Goal: Transaction & Acquisition: Purchase product/service

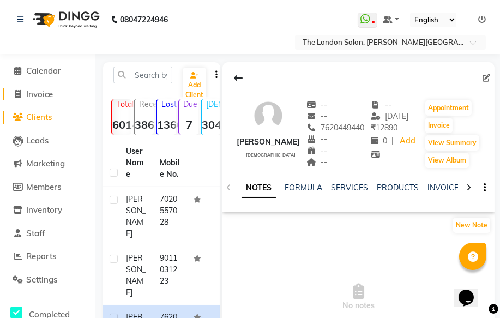
click at [44, 89] on span "Invoice" at bounding box center [39, 94] width 27 height 10
select select "4682"
select select "service"
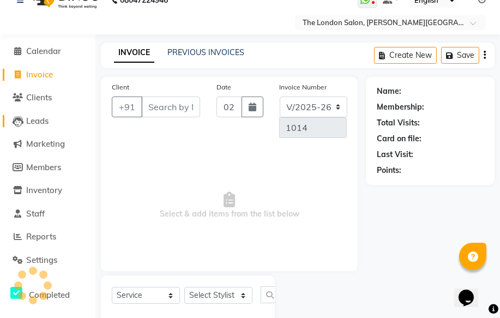
scroll to position [45, 0]
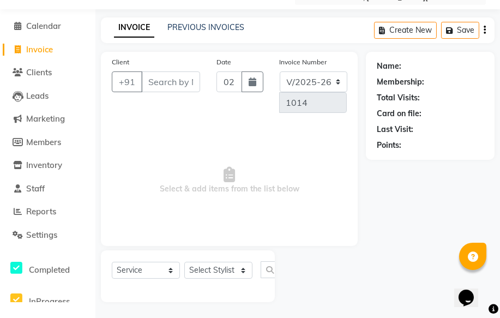
click at [160, 77] on input "Client" at bounding box center [170, 81] width 59 height 21
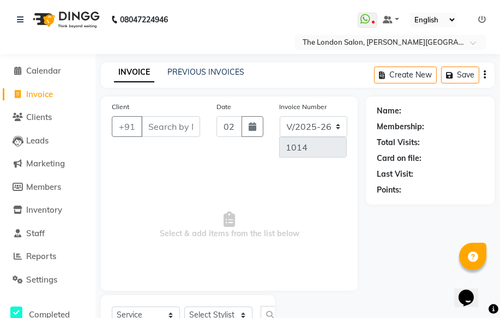
click at [181, 114] on div "Client +91" at bounding box center [156, 133] width 105 height 65
click at [181, 123] on input "Client" at bounding box center [170, 126] width 59 height 21
click at [184, 126] on input "Client" at bounding box center [170, 126] width 59 height 21
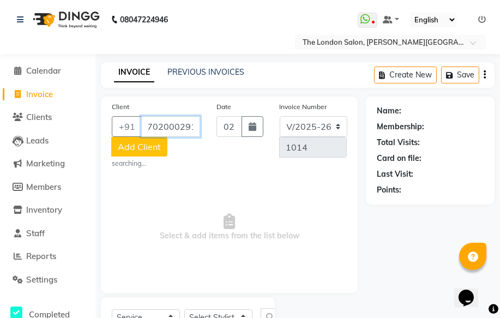
scroll to position [0, 6]
type input "7020002915"
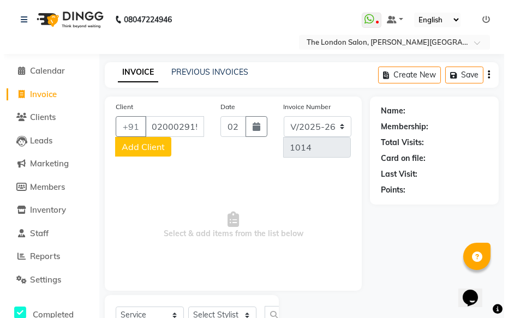
scroll to position [0, 0]
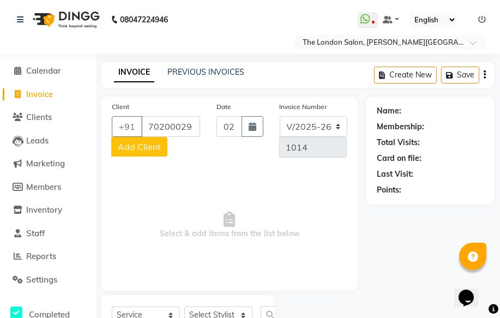
click at [122, 137] on button "Add Client" at bounding box center [139, 147] width 56 height 20
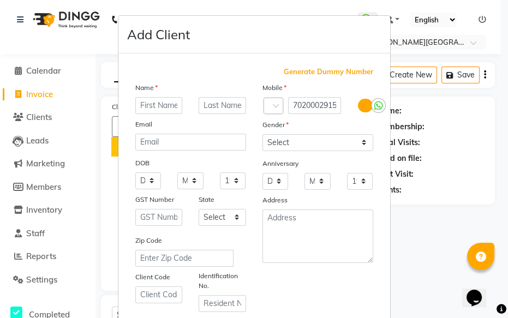
click at [153, 106] on input "text" at bounding box center [158, 105] width 47 height 17
type input "[PERSON_NAME]"
drag, startPoint x: 346, startPoint y: 135, endPoint x: 338, endPoint y: 144, distance: 11.6
click at [345, 136] on select "Select [DEMOGRAPHIC_DATA] [DEMOGRAPHIC_DATA] Other Prefer Not To Say" at bounding box center [317, 142] width 111 height 17
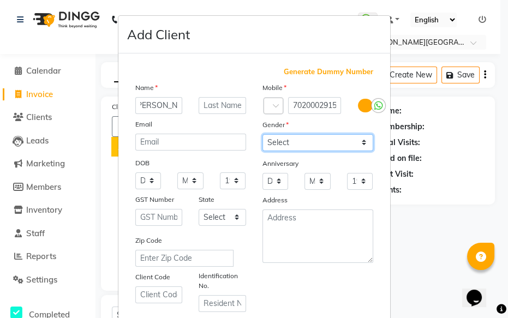
scroll to position [0, 0]
select select "[DEMOGRAPHIC_DATA]"
click at [262, 134] on select "Select [DEMOGRAPHIC_DATA] [DEMOGRAPHIC_DATA] Other Prefer Not To Say" at bounding box center [317, 142] width 111 height 17
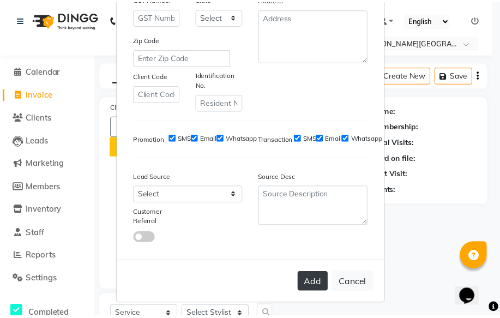
scroll to position [202, 0]
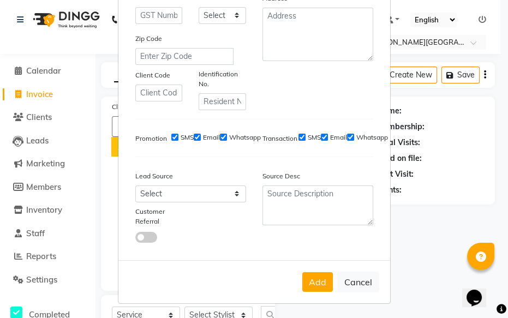
click at [315, 291] on div "Add Cancel" at bounding box center [254, 281] width 272 height 43
click at [311, 279] on button "Add" at bounding box center [317, 282] width 31 height 20
select select
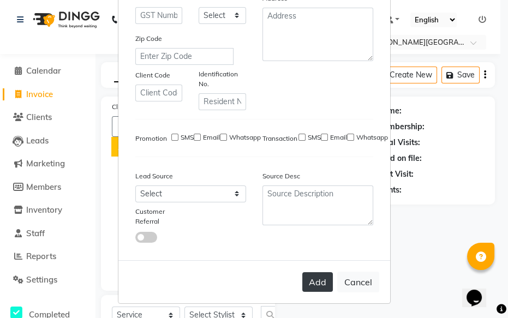
select select
checkbox input "false"
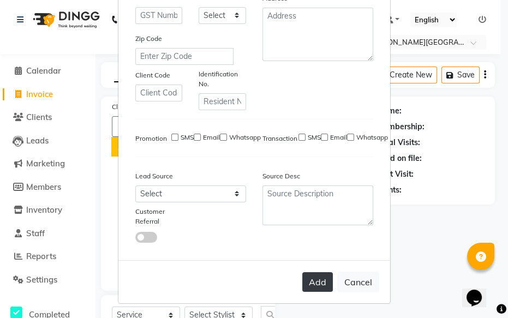
checkbox input "false"
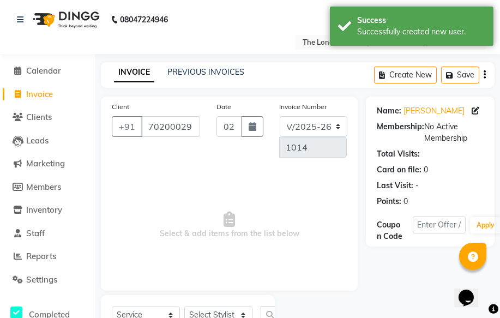
scroll to position [45, 0]
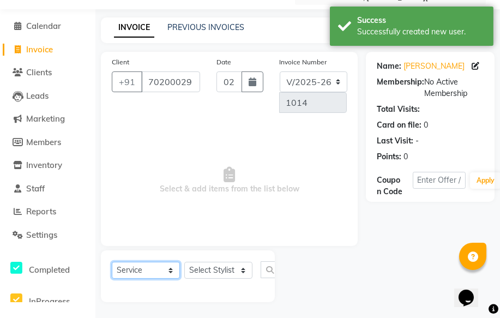
click at [172, 265] on select "Select Service Product Membership Package Voucher Prepaid Gift Card" at bounding box center [146, 270] width 68 height 17
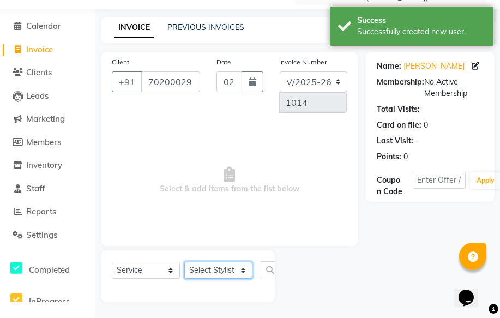
click at [217, 269] on select "Select Stylist Abhay dakaha [PERSON_NAME] Akash [PERSON_NAME] [PERSON_NAME] [PE…" at bounding box center [218, 270] width 68 height 17
click at [228, 266] on select "Select Stylist Abhay dakaha [PERSON_NAME] Akash [PERSON_NAME] [PERSON_NAME] [PE…" at bounding box center [218, 270] width 68 height 17
click at [226, 270] on select "Select Stylist Abhay dakaha [PERSON_NAME] Akash [PERSON_NAME] [PERSON_NAME] [PE…" at bounding box center [218, 270] width 68 height 17
select select "44005"
click at [184, 262] on select "Select Stylist Abhay dakaha [PERSON_NAME] Akash [PERSON_NAME] [PERSON_NAME] [PE…" at bounding box center [218, 270] width 68 height 17
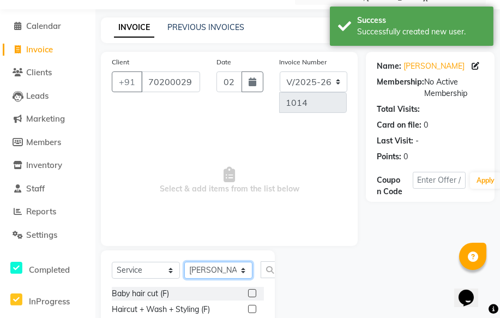
scroll to position [154, 0]
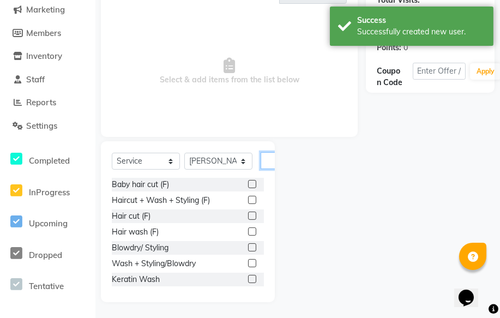
click at [271, 164] on input "text" at bounding box center [274, 160] width 26 height 17
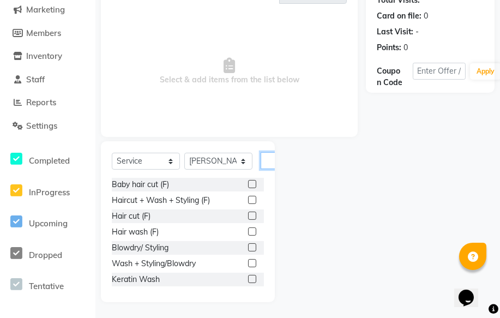
drag, startPoint x: 271, startPoint y: 164, endPoint x: 288, endPoint y: 168, distance: 17.9
click at [297, 165] on div "Select Service Product Membership Package Voucher Prepaid Gift Card Select Styl…" at bounding box center [229, 221] width 273 height 161
drag, startPoint x: 258, startPoint y: 164, endPoint x: 202, endPoint y: 154, distance: 56.4
click at [202, 154] on div "Select Service Product Membership Package Voucher Prepaid Gift Card Select Styl…" at bounding box center [188, 165] width 152 height 26
drag, startPoint x: 207, startPoint y: 156, endPoint x: 267, endPoint y: 161, distance: 60.8
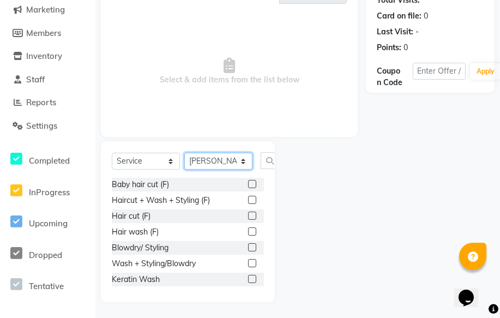
click at [264, 161] on div "Select Service Product Membership Package Voucher Prepaid Gift Card Select Styl…" at bounding box center [188, 165] width 152 height 26
click at [267, 160] on input "text" at bounding box center [274, 160] width 26 height 17
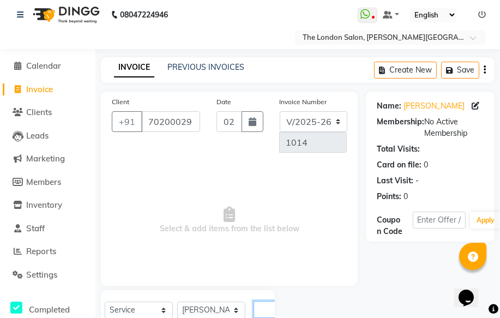
scroll to position [0, 0]
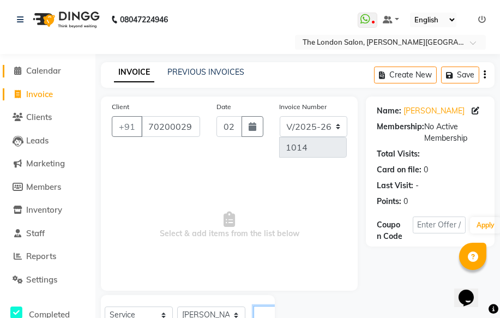
type input "cut"
click at [49, 70] on span "Calendar" at bounding box center [43, 70] width 35 height 10
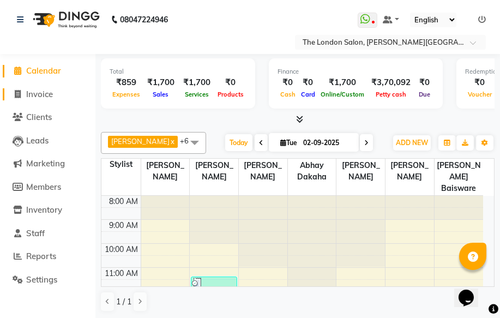
click at [48, 93] on span "Invoice" at bounding box center [39, 94] width 27 height 10
select select "service"
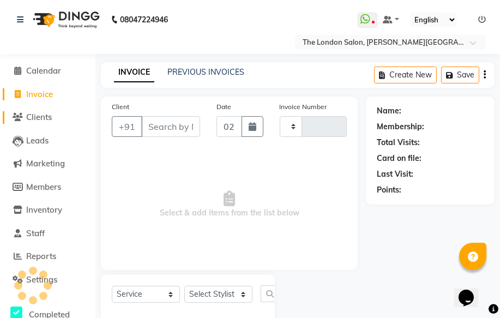
type input "1014"
select select "4682"
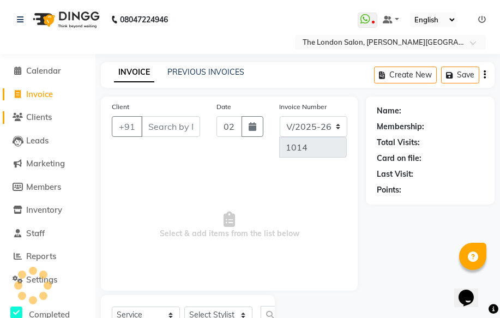
click at [54, 114] on link "Clients" at bounding box center [48, 117] width 90 height 13
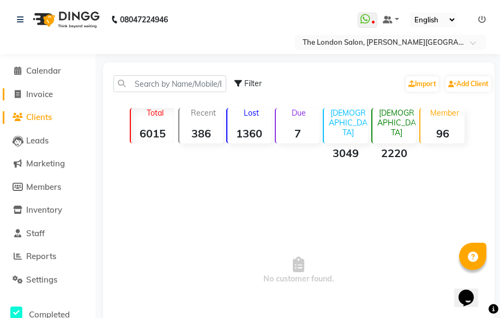
click at [53, 89] on span "Invoice" at bounding box center [39, 94] width 27 height 10
select select "4682"
select select "service"
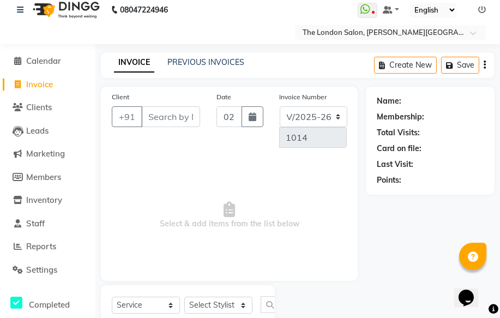
scroll to position [45, 0]
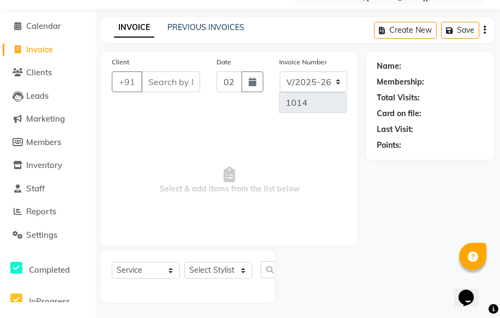
drag, startPoint x: 168, startPoint y: 85, endPoint x: 181, endPoint y: 82, distance: 13.5
click at [171, 82] on input "Client" at bounding box center [170, 81] width 59 height 21
click at [157, 80] on input "Client" at bounding box center [170, 81] width 59 height 21
type input "8208849406"
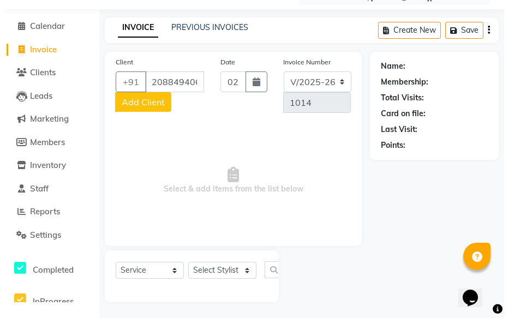
scroll to position [0, 0]
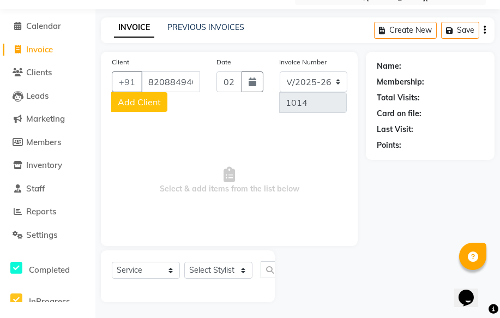
click at [145, 102] on span "Add Client" at bounding box center [139, 102] width 43 height 11
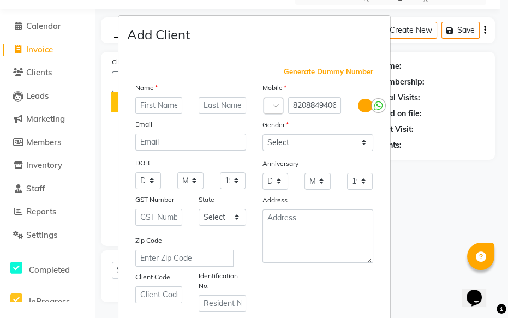
click at [160, 103] on input "text" at bounding box center [158, 105] width 47 height 17
type input "[PERSON_NAME]"
click at [336, 133] on div "Gender" at bounding box center [317, 126] width 127 height 15
click at [331, 141] on select "Select [DEMOGRAPHIC_DATA] [DEMOGRAPHIC_DATA] Other Prefer Not To Say" at bounding box center [317, 142] width 111 height 17
select select "[DEMOGRAPHIC_DATA]"
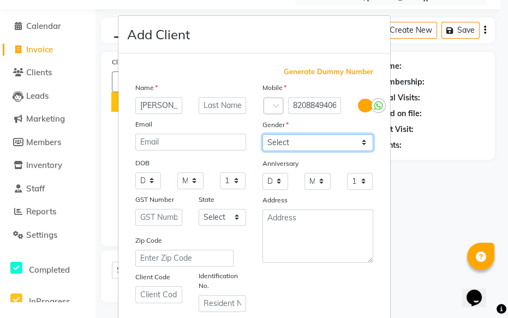
click at [262, 134] on select "Select [DEMOGRAPHIC_DATA] [DEMOGRAPHIC_DATA] Other Prefer Not To Say" at bounding box center [317, 142] width 111 height 17
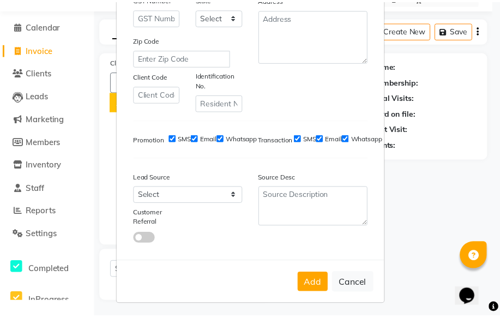
scroll to position [202, 0]
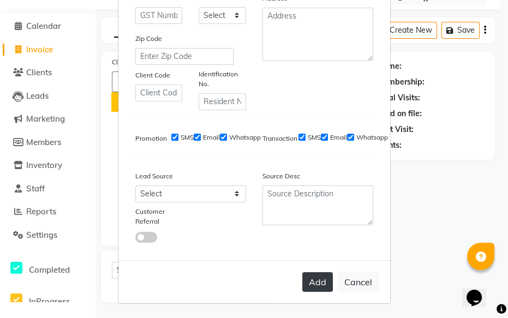
click at [319, 284] on button "Add" at bounding box center [317, 282] width 31 height 20
select select
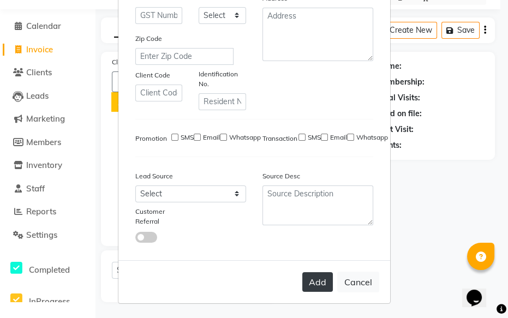
select select
checkbox input "false"
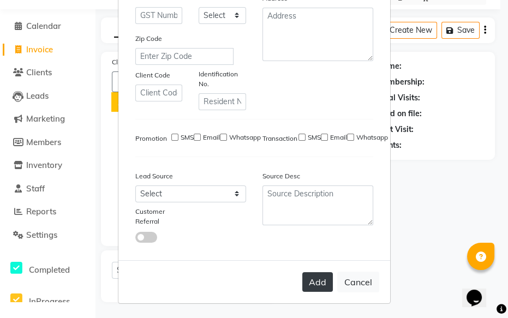
checkbox input "false"
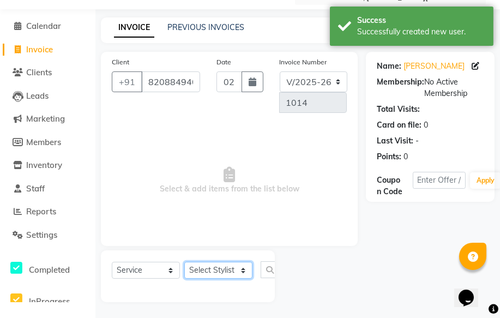
click at [224, 266] on select "Select Stylist Abhay dakaha [PERSON_NAME] Akash [PERSON_NAME] [PERSON_NAME] [PE…" at bounding box center [218, 270] width 68 height 17
select select "66755"
click at [184, 262] on select "Select Stylist Abhay dakaha [PERSON_NAME] Akash [PERSON_NAME] [PERSON_NAME] [PE…" at bounding box center [218, 270] width 68 height 17
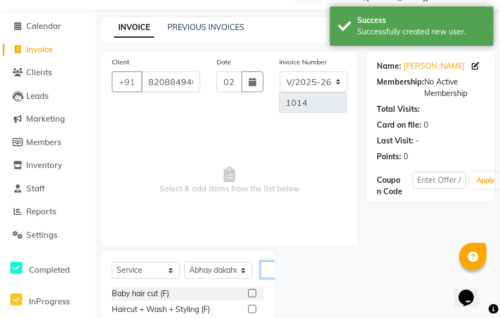
click at [269, 267] on input "text" at bounding box center [274, 269] width 26 height 17
drag, startPoint x: 269, startPoint y: 274, endPoint x: 263, endPoint y: 279, distance: 7.4
click at [270, 274] on input "text" at bounding box center [274, 269] width 26 height 17
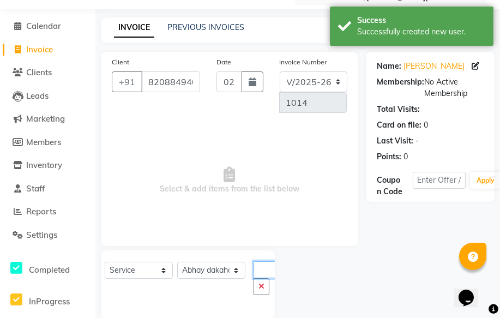
scroll to position [0, 23]
click at [261, 266] on input "abhay" at bounding box center [267, 269] width 26 height 17
click at [266, 266] on input "abhay" at bounding box center [267, 269] width 26 height 17
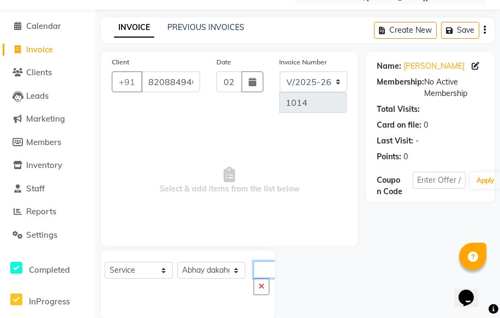
scroll to position [61, 0]
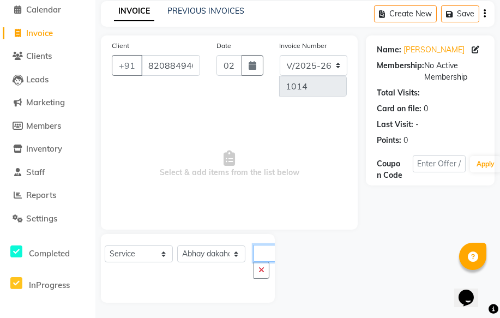
click at [266, 249] on input "abhabay" at bounding box center [267, 253] width 26 height 17
click at [265, 249] on input "abhabay" at bounding box center [267, 253] width 26 height 17
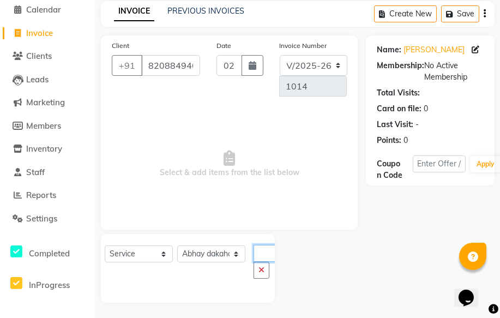
click at [265, 249] on input "abhabay" at bounding box center [267, 253] width 26 height 17
click at [263, 248] on input "abhabay" at bounding box center [267, 253] width 26 height 17
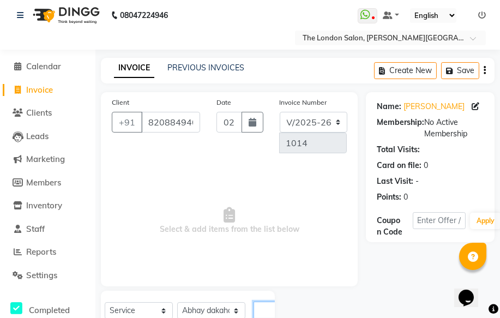
scroll to position [0, 0]
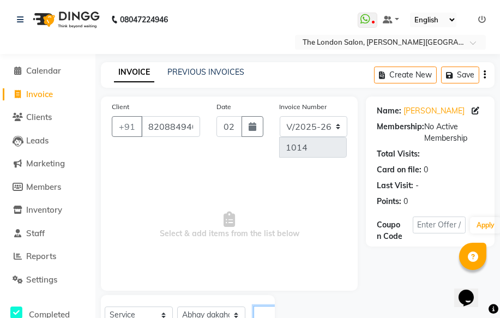
type input "abhabay"
click at [14, 15] on div "08047224946" at bounding box center [93, 19] width 168 height 31
click at [20, 21] on icon at bounding box center [20, 20] width 7 height 8
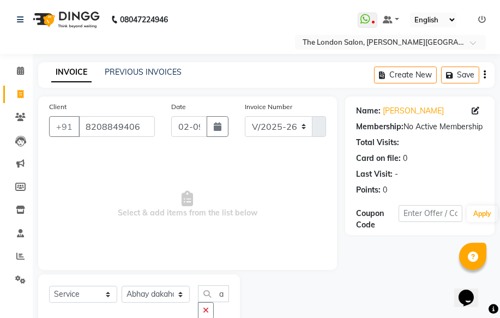
drag, startPoint x: 16, startPoint y: 271, endPoint x: 14, endPoint y: 276, distance: 5.9
click at [16, 271] on li "Settings" at bounding box center [16, 279] width 33 height 23
click at [13, 277] on span at bounding box center [20, 280] width 19 height 13
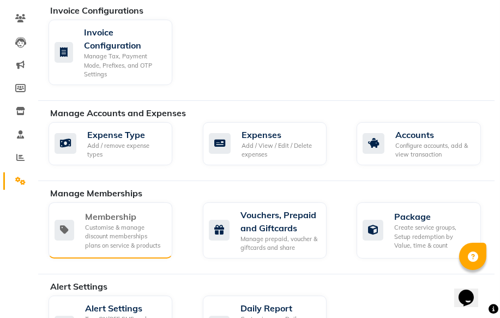
scroll to position [148, 0]
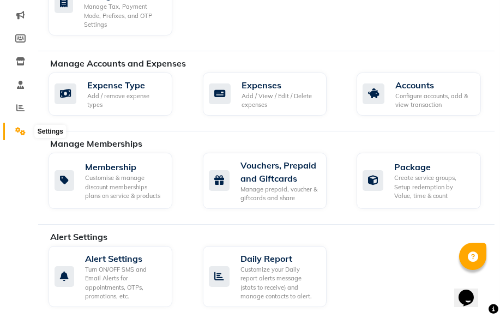
click at [26, 133] on span at bounding box center [20, 132] width 19 height 13
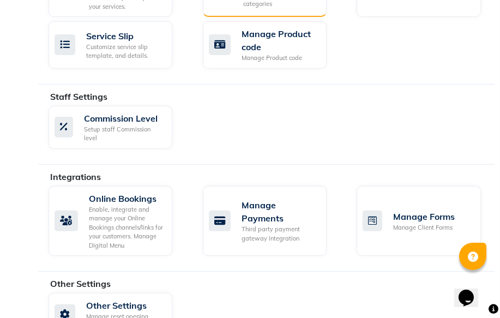
scroll to position [557, 0]
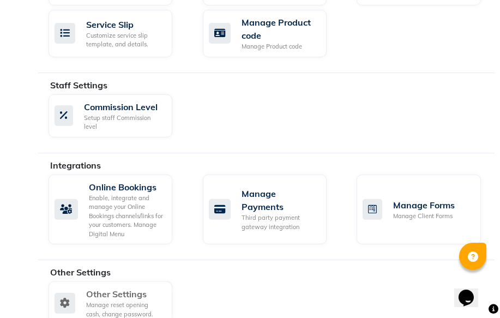
click at [98, 301] on div "Manage reset opening cash, change password." at bounding box center [124, 310] width 77 height 18
select select "2: 15"
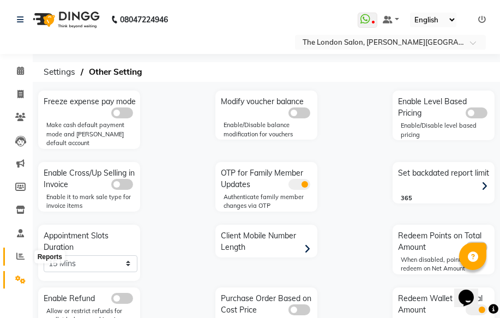
click at [25, 252] on span at bounding box center [20, 256] width 19 height 13
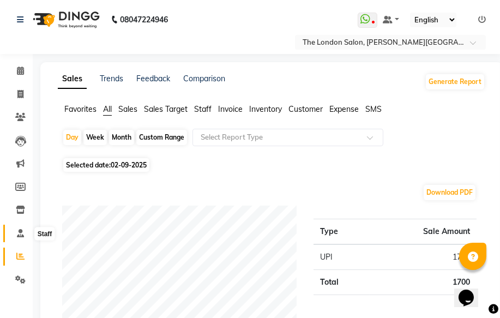
click at [25, 234] on span at bounding box center [20, 234] width 19 height 13
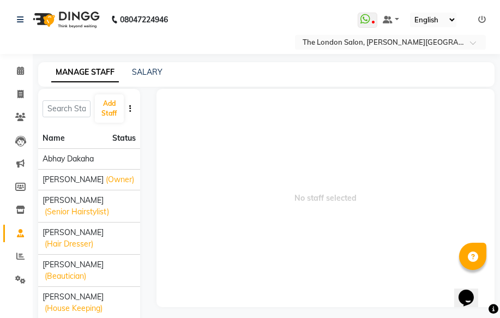
click at [19, 278] on div at bounding box center [32, 285] width 33 height 33
click at [20, 276] on icon at bounding box center [20, 280] width 10 height 8
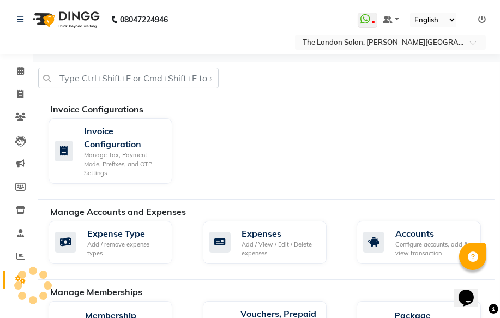
click at [17, 273] on div at bounding box center [32, 285] width 33 height 33
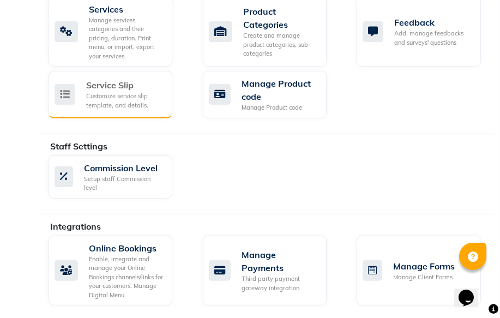
scroll to position [557, 0]
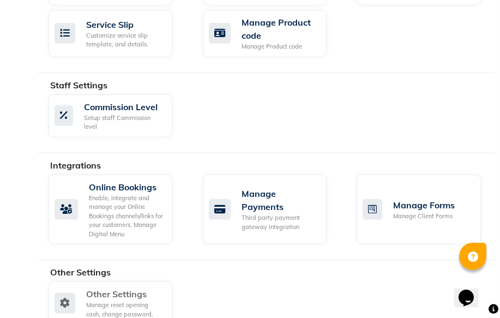
click at [77, 288] on div "Other Settings Manage reset opening cash, change password." at bounding box center [109, 303] width 109 height 31
select select "2: 15"
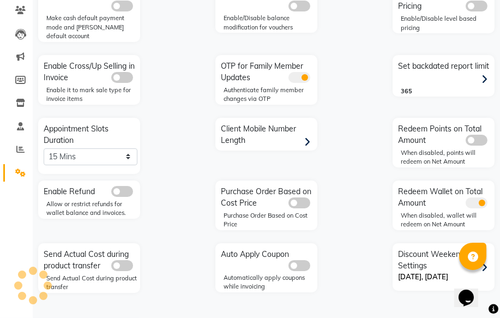
scroll to position [98, 0]
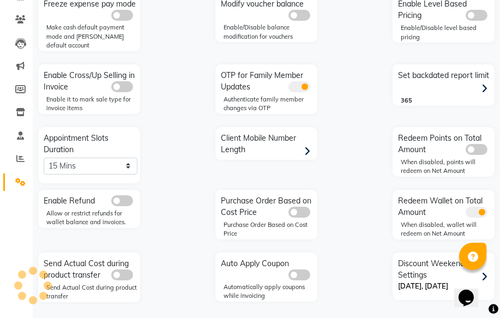
click at [77, 268] on div "Send Actual Cost during product transfer" at bounding box center [90, 268] width 99 height 26
drag, startPoint x: 383, startPoint y: 291, endPoint x: 442, endPoint y: 297, distance: 59.3
click at [442, 297] on div "Freeze expense pay mode Make cash default payment mode and [PERSON_NAME] defaul…" at bounding box center [266, 152] width 473 height 318
click at [355, 260] on div "Freeze expense pay mode Make cash default payment mode and [PERSON_NAME] defaul…" at bounding box center [266, 152] width 473 height 318
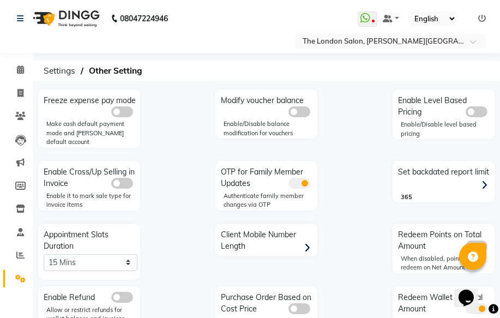
scroll to position [0, 0]
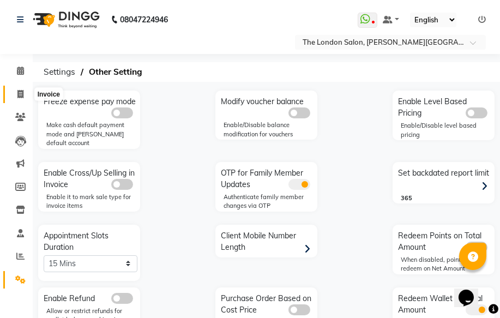
click at [19, 97] on icon at bounding box center [20, 94] width 6 height 8
select select "4682"
select select "service"
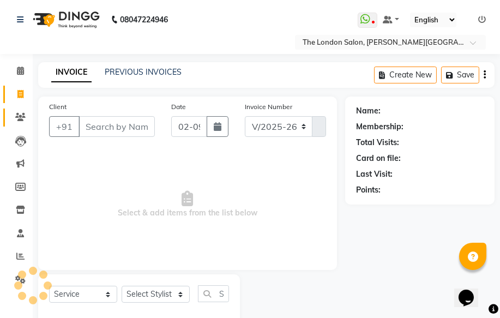
scroll to position [24, 0]
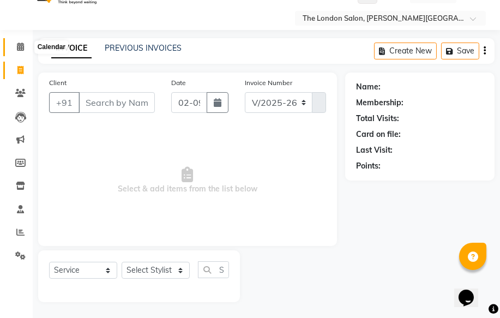
click at [21, 44] on icon at bounding box center [20, 47] width 7 height 8
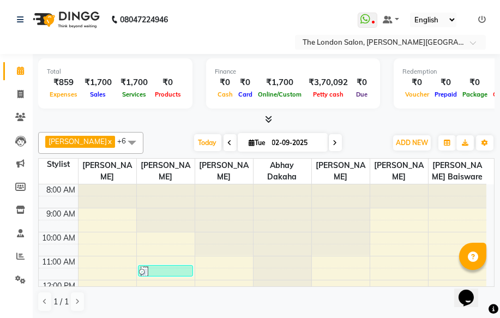
click at [219, 184] on div at bounding box center [224, 184] width 58 height 0
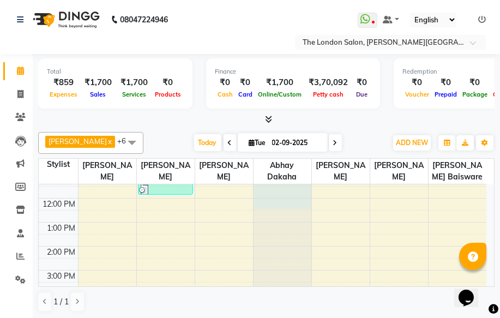
scroll to position [99, 0]
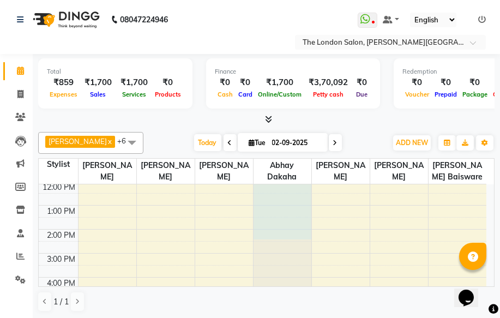
click at [272, 86] on div at bounding box center [283, 86] width 58 height 0
drag, startPoint x: 372, startPoint y: 123, endPoint x: 394, endPoint y: 120, distance: 22.1
drag, startPoint x: 394, startPoint y: 120, endPoint x: 419, endPoint y: 120, distance: 24.6
click at [19, 113] on icon at bounding box center [20, 117] width 10 height 8
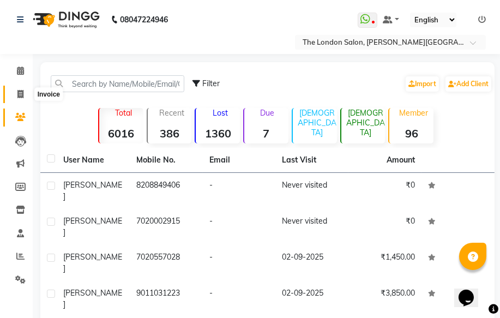
click at [23, 90] on icon at bounding box center [20, 94] width 6 height 8
select select "4682"
select select "service"
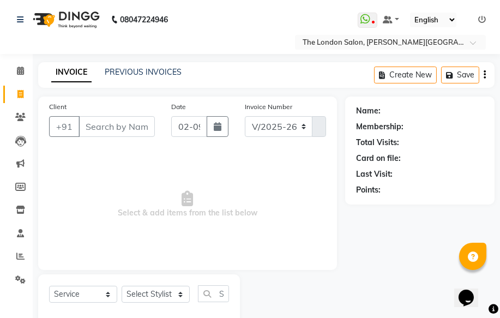
scroll to position [24, 0]
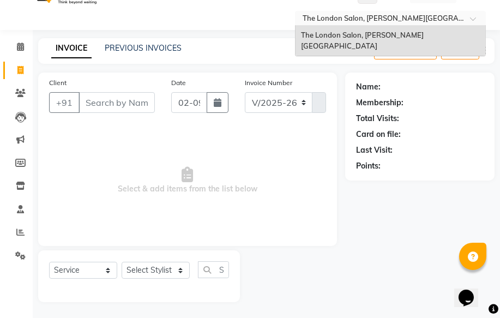
click at [481, 20] on span at bounding box center [477, 21] width 14 height 11
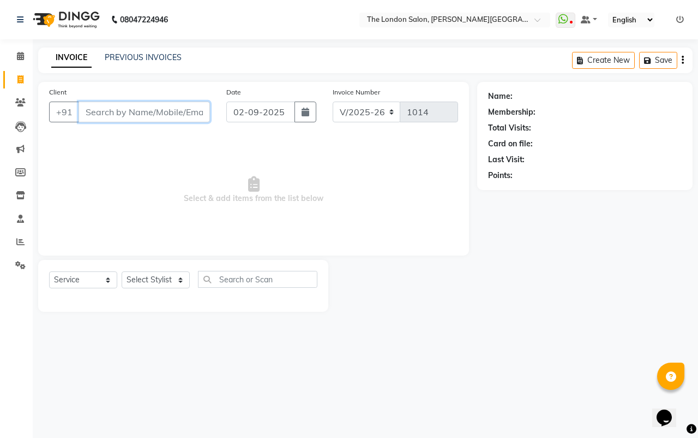
drag, startPoint x: 487, startPoint y: 0, endPoint x: 176, endPoint y: 107, distance: 328.9
click at [176, 107] on input "Client" at bounding box center [145, 111] width 132 height 21
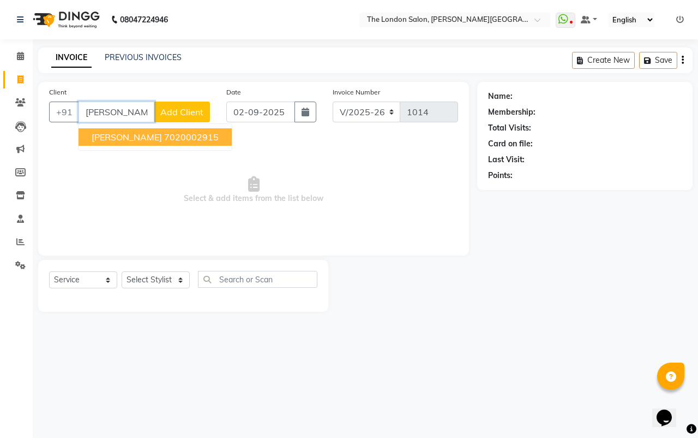
click at [142, 137] on button "anjali gaure 7020002915" at bounding box center [155, 136] width 153 height 17
type input "7020002915"
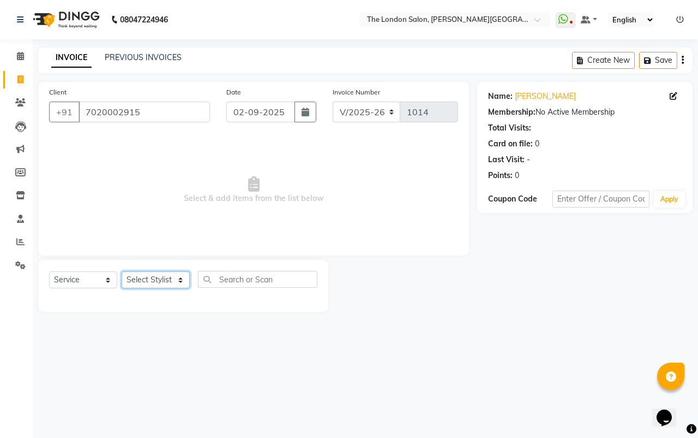
click at [139, 274] on select "Select Stylist Abhay dakaha [PERSON_NAME] Akash [PERSON_NAME] [PERSON_NAME] [PE…" at bounding box center [156, 279] width 68 height 17
select select "44005"
click at [122, 271] on select "Select Stylist Abhay dakaha [PERSON_NAME] Akash [PERSON_NAME] [PERSON_NAME] [PE…" at bounding box center [156, 279] width 68 height 17
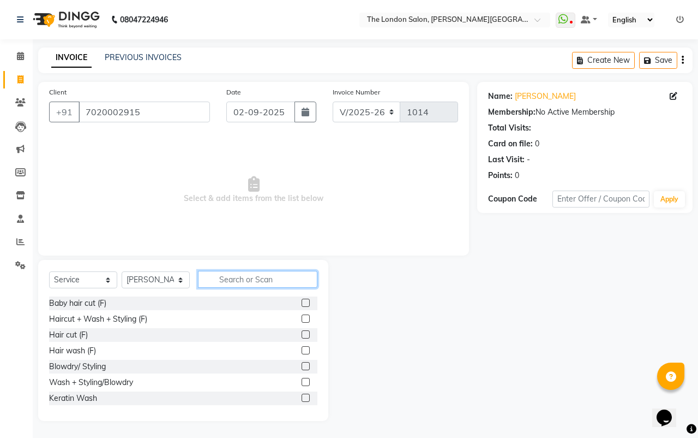
click at [252, 279] on input "text" at bounding box center [258, 279] width 120 height 17
type input "c"
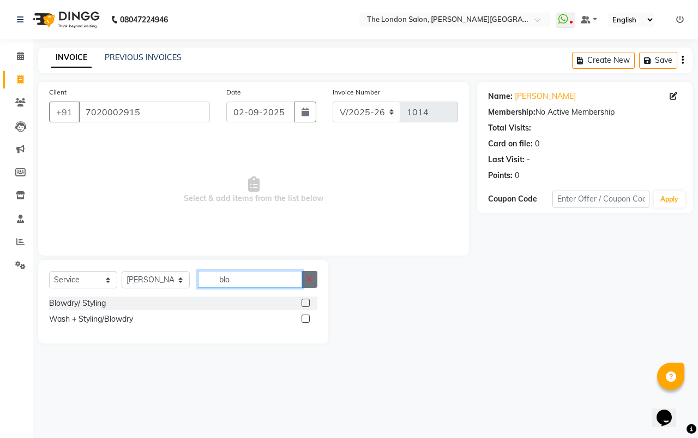
type input "blo"
click at [316, 275] on button "button" at bounding box center [310, 279] width 16 height 17
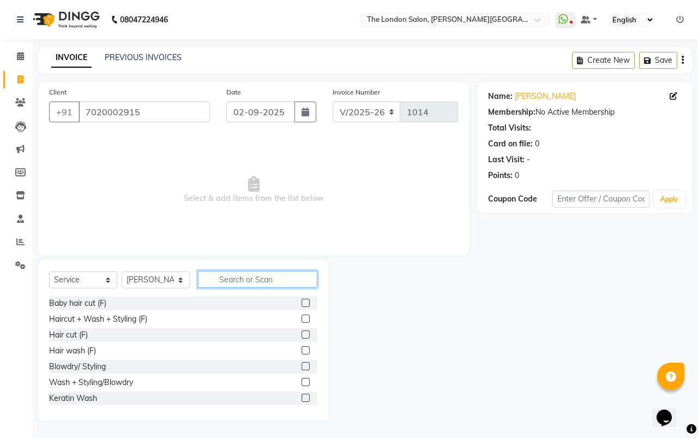
click at [248, 278] on input "text" at bounding box center [258, 279] width 120 height 17
type input "cut"
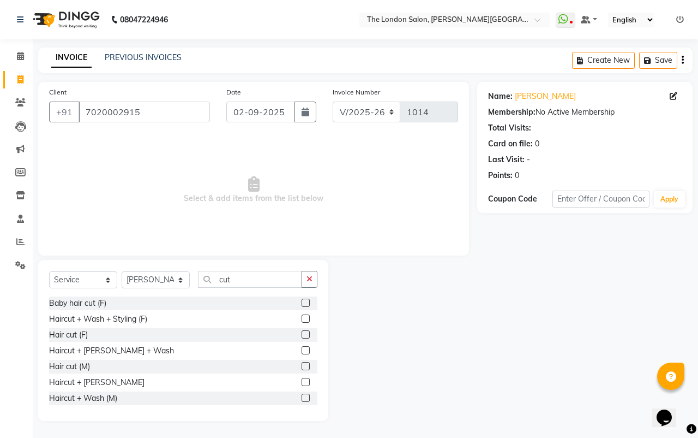
click at [302, 318] on label at bounding box center [306, 334] width 8 height 8
click at [302, 318] on input "checkbox" at bounding box center [305, 334] width 7 height 7
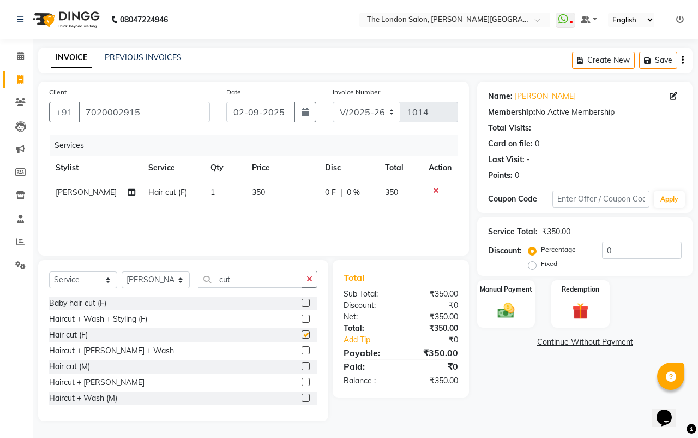
checkbox input "false"
click at [261, 199] on td "350" at bounding box center [282, 192] width 73 height 25
select select "44005"
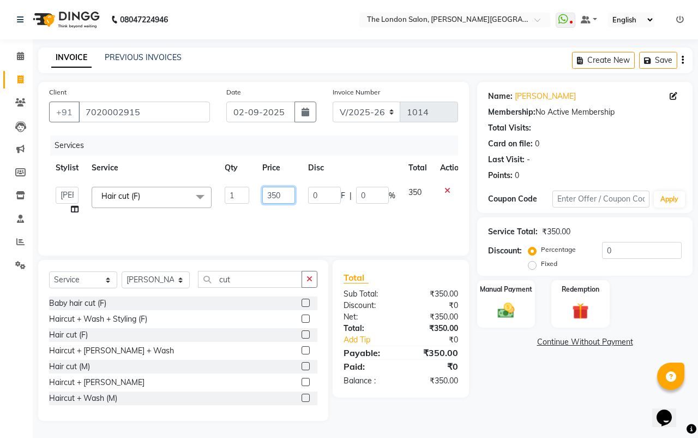
click at [293, 202] on input "350" at bounding box center [278, 195] width 33 height 17
type input "3"
type input "400"
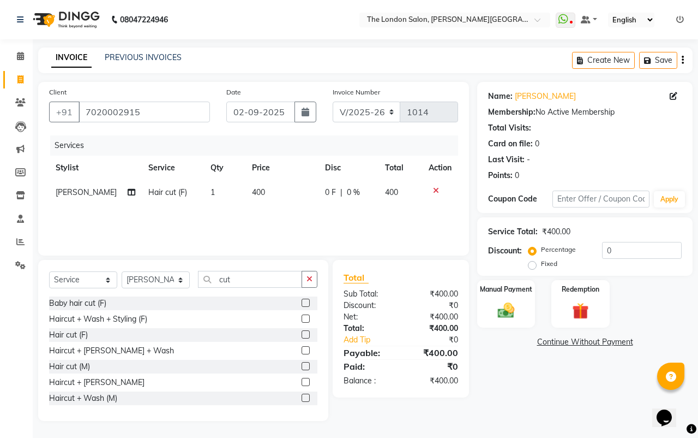
click at [500, 318] on div "Name: Anjali Gaure Membership: No Active Membership Total Visits: Card on file:…" at bounding box center [589, 251] width 224 height 339
click at [171, 275] on select "Select Stylist Abhay dakaha [PERSON_NAME] Akash [PERSON_NAME] [PERSON_NAME] [PE…" at bounding box center [156, 279] width 68 height 17
select select "83848"
click at [122, 271] on select "Select Stylist Abhay dakaha [PERSON_NAME] Akash [PERSON_NAME] [PERSON_NAME] [PE…" at bounding box center [156, 279] width 68 height 17
drag, startPoint x: 312, startPoint y: 276, endPoint x: 300, endPoint y: 279, distance: 13.0
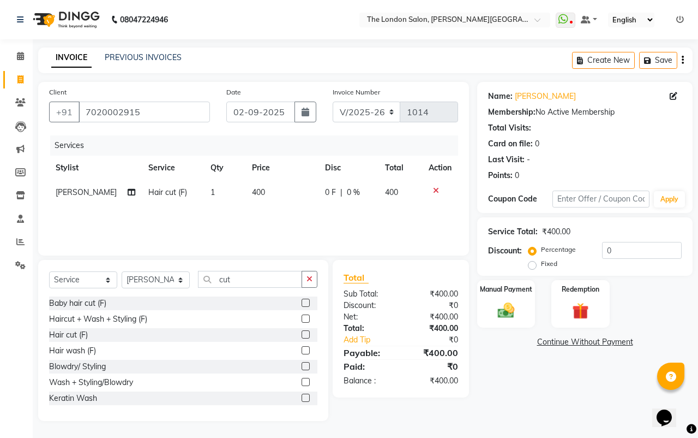
click at [311, 276] on icon "button" at bounding box center [310, 279] width 6 height 8
click at [293, 279] on input "text" at bounding box center [258, 279] width 120 height 17
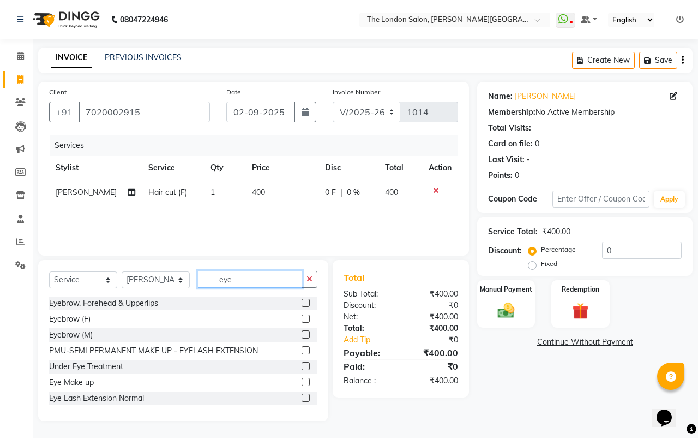
type input "eye"
click at [302, 317] on label at bounding box center [306, 318] width 8 height 8
click at [302, 317] on input "checkbox" at bounding box center [305, 318] width 7 height 7
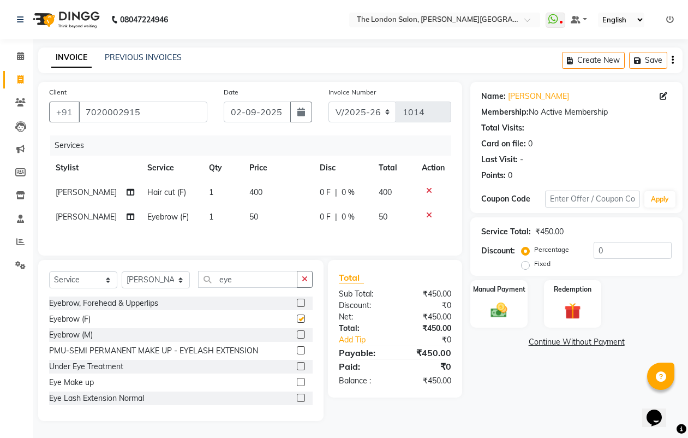
checkbox input "false"
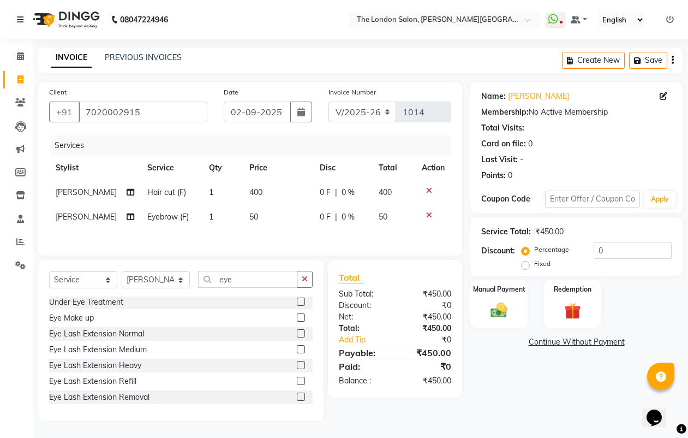
scroll to position [65, 0]
click at [494, 318] on div "Manual Payment" at bounding box center [498, 304] width 59 height 50
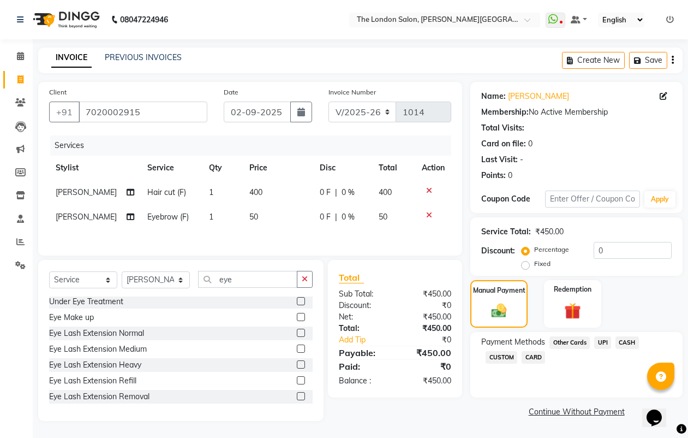
click at [507, 318] on span "CASH" at bounding box center [627, 342] width 23 height 13
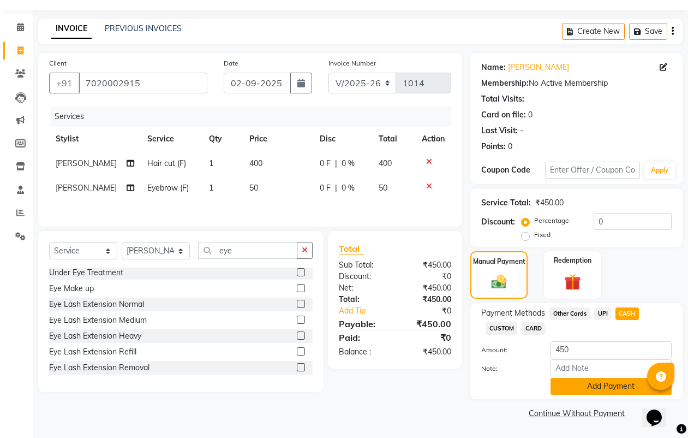
click at [507, 318] on button "Add Payment" at bounding box center [611, 386] width 121 height 17
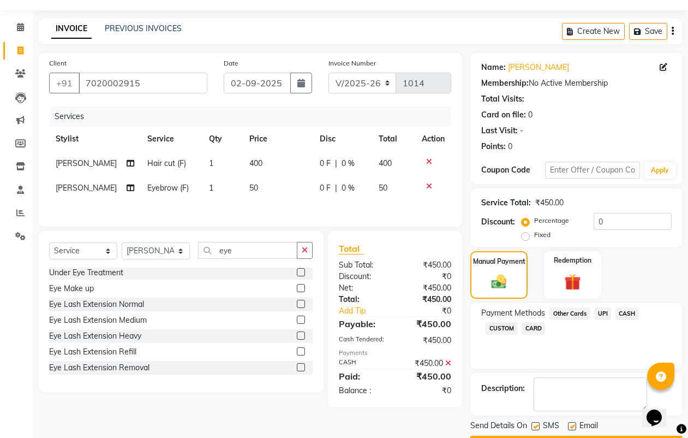
scroll to position [60, 0]
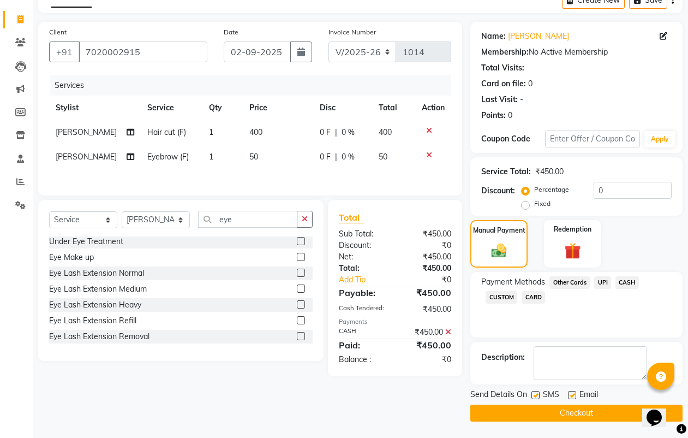
click at [507, 318] on button "Checkout" at bounding box center [576, 412] width 212 height 17
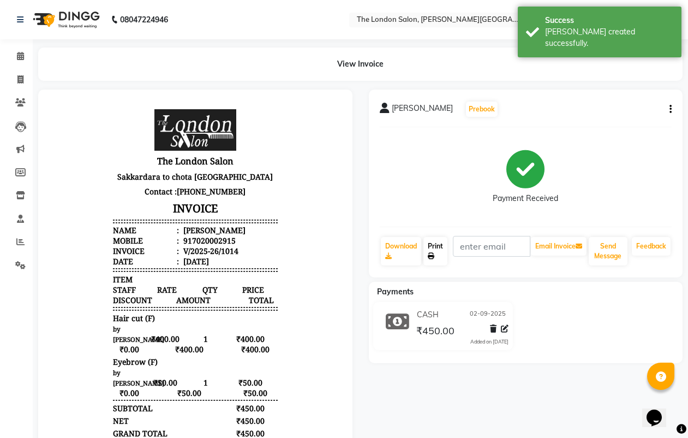
click at [438, 248] on link "Print" at bounding box center [435, 251] width 24 height 28
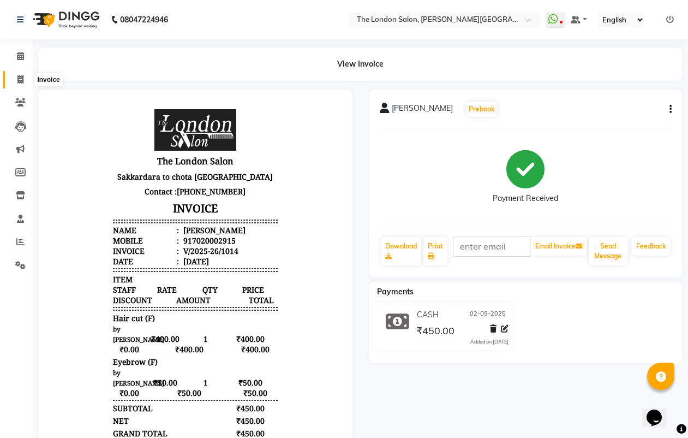
click at [20, 76] on icon at bounding box center [20, 79] width 6 height 8
select select "service"
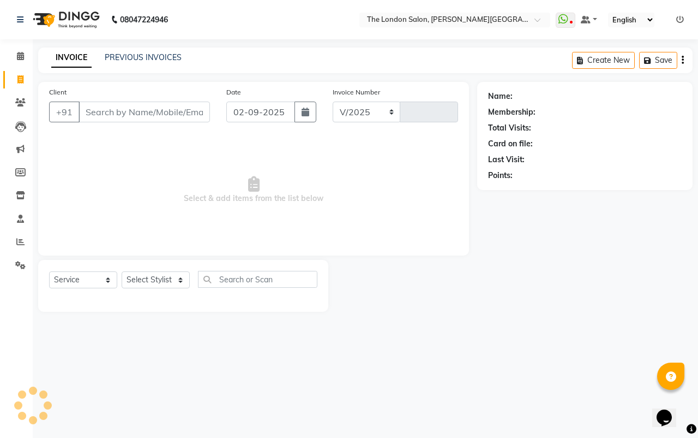
select select "4682"
type input "1015"
click at [21, 98] on icon at bounding box center [20, 102] width 10 height 8
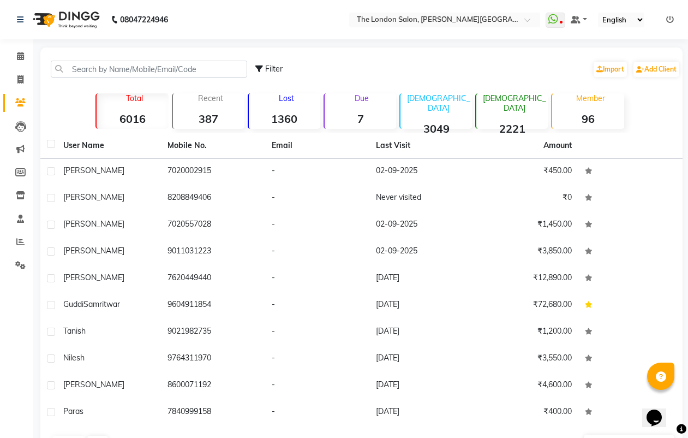
scroll to position [35, 0]
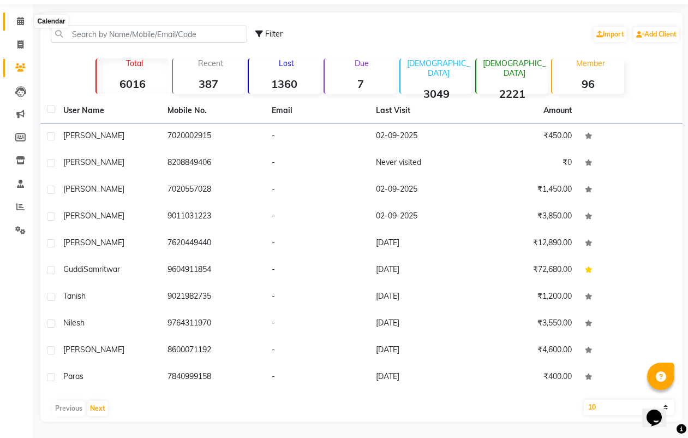
click at [15, 19] on span at bounding box center [20, 21] width 19 height 13
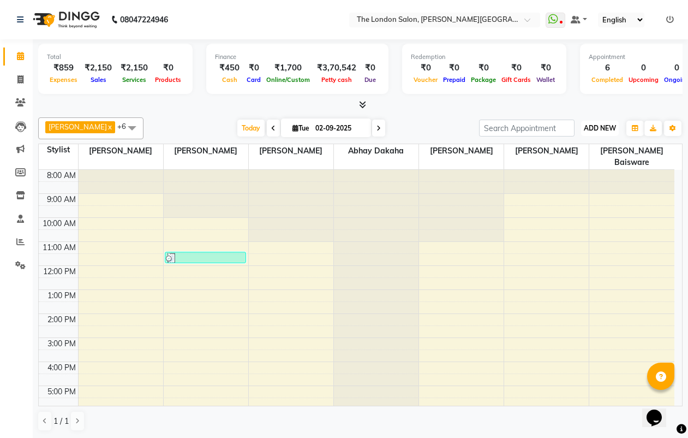
click at [507, 125] on span "ADD NEW" at bounding box center [600, 128] width 32 height 8
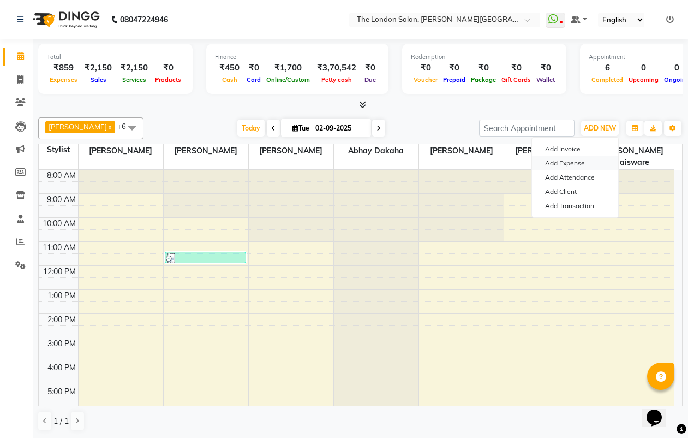
click at [507, 163] on link "Add Expense" at bounding box center [575, 163] width 86 height 14
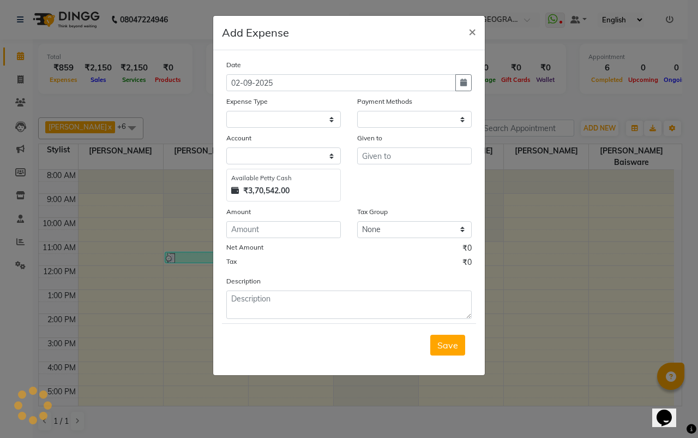
select select "1"
select select "3517"
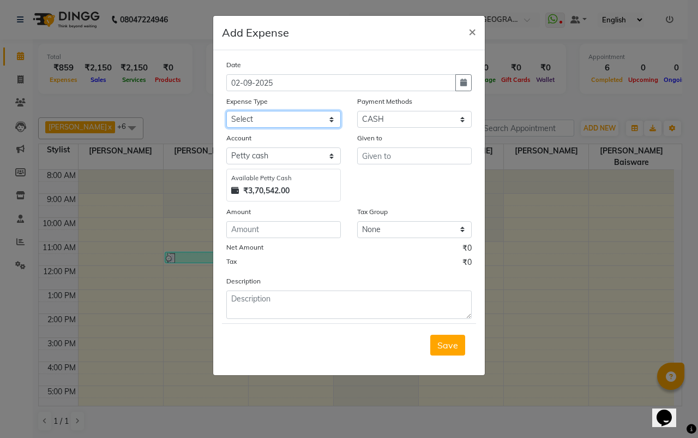
click at [324, 121] on select "Select Advance Salary Bank charges Car maintenance Cash transfer to bank Cash t…" at bounding box center [283, 119] width 115 height 17
select select "7120"
click at [226, 111] on select "Select Advance Salary Bank charges Car maintenance Cash transfer to bank Cash t…" at bounding box center [283, 119] width 115 height 17
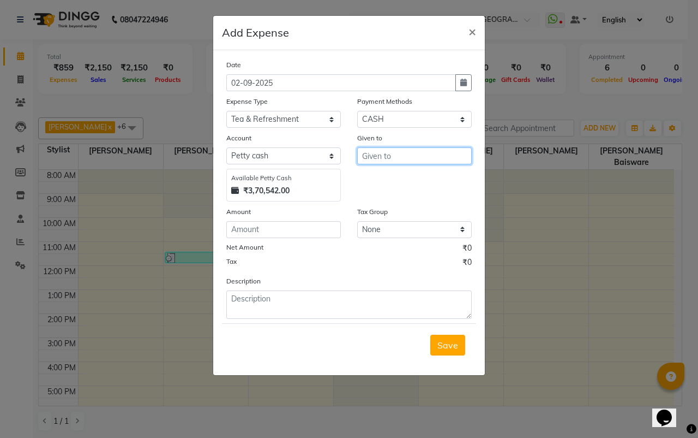
click at [369, 164] on input "text" at bounding box center [414, 155] width 115 height 17
click at [378, 181] on span "m" at bounding box center [375, 179] width 8 height 11
type input "[PERSON_NAME]"
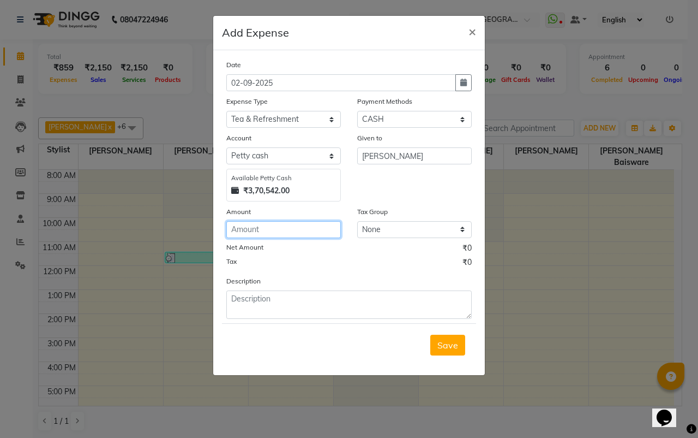
click at [328, 227] on input "number" at bounding box center [283, 229] width 115 height 17
type input "100"
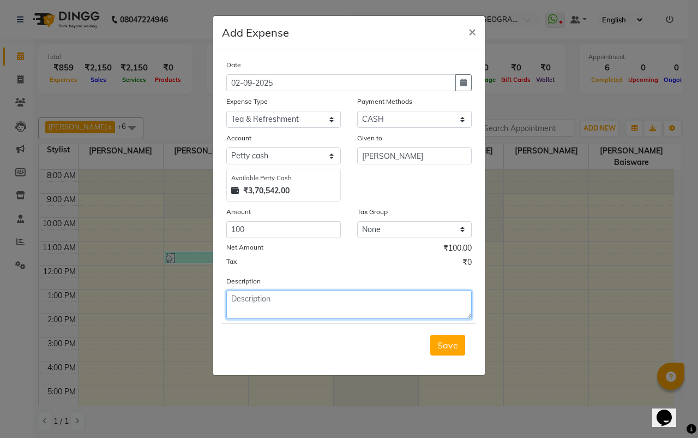
click at [335, 309] on textarea at bounding box center [349, 304] width 246 height 28
type textarea "100 rs given to megha di mlik coffee sweet"
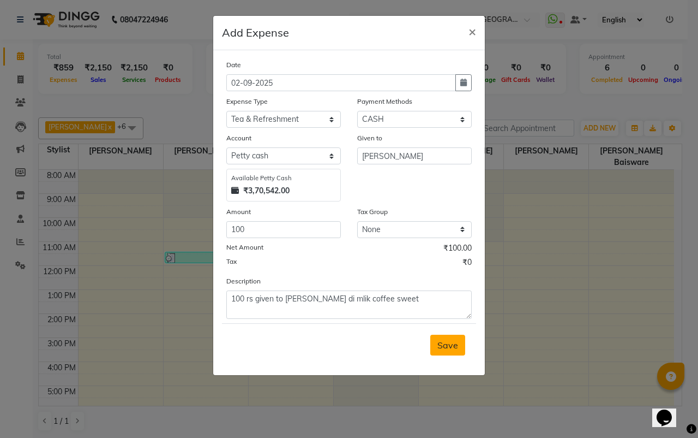
click at [453, 318] on span "Save" at bounding box center [448, 344] width 21 height 11
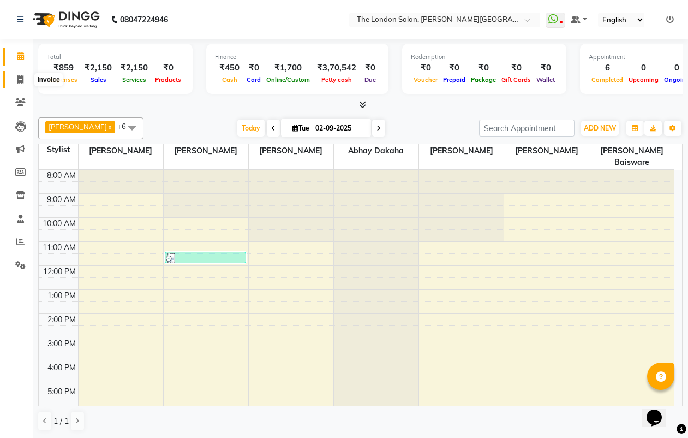
click at [20, 76] on icon at bounding box center [20, 79] width 6 height 8
select select "service"
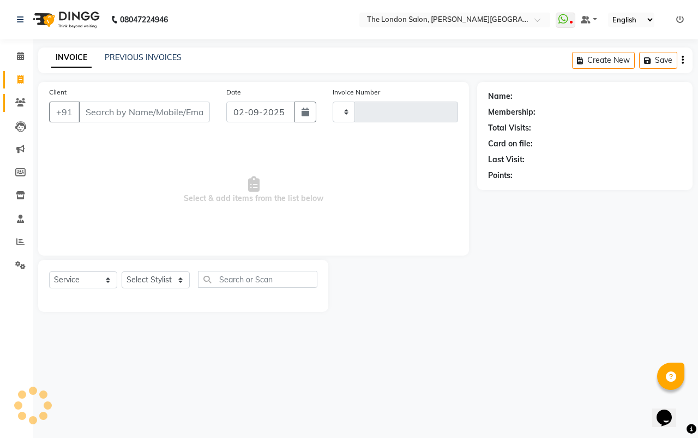
type input "1015"
select select "4682"
click at [20, 98] on icon at bounding box center [20, 102] width 10 height 8
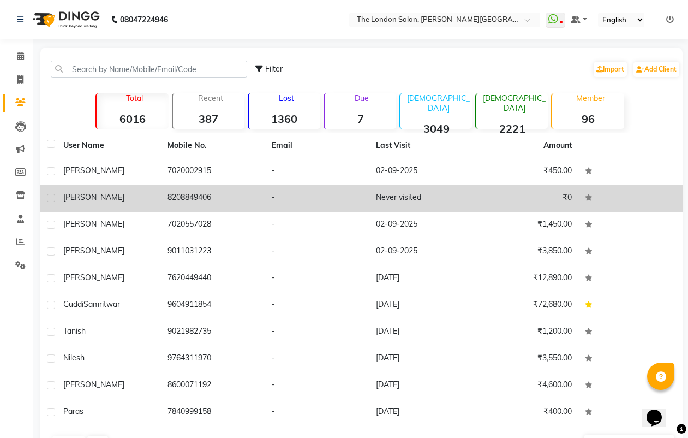
click at [101, 192] on div "[PERSON_NAME]" at bounding box center [108, 197] width 91 height 11
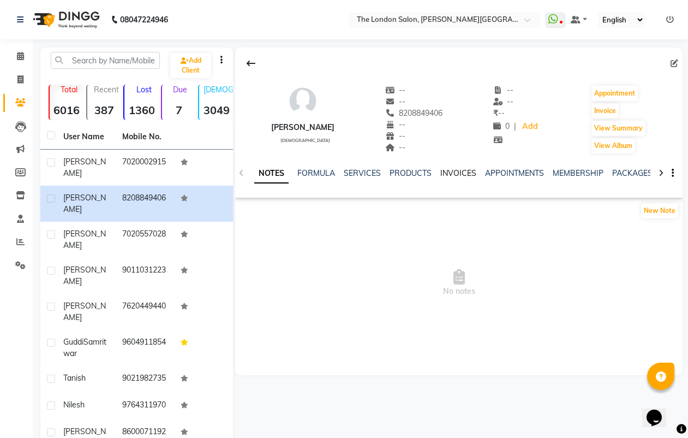
click at [456, 173] on link "INVOICES" at bounding box center [458, 173] width 36 height 10
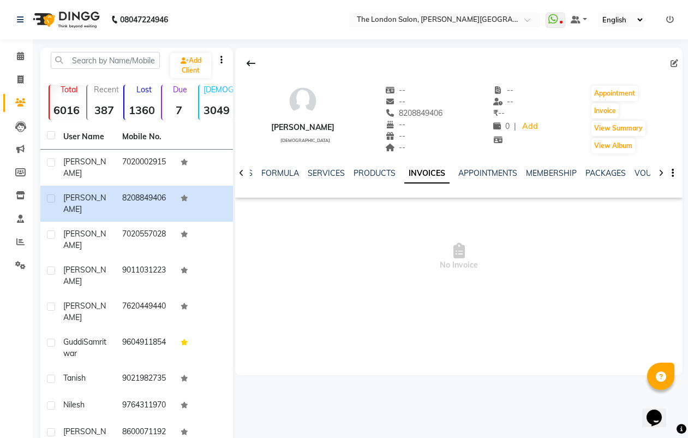
click at [450, 235] on span "No Invoice" at bounding box center [458, 256] width 447 height 109
click at [454, 246] on span "No Invoice" at bounding box center [458, 256] width 447 height 109
click at [455, 244] on icon at bounding box center [458, 250] width 11 height 15
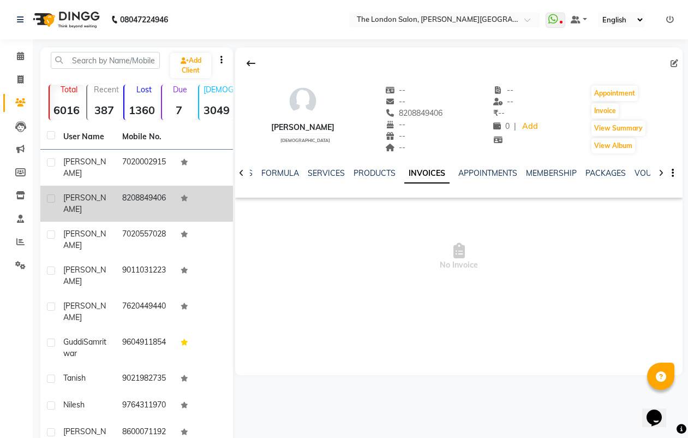
click at [87, 188] on td "[PERSON_NAME]" at bounding box center [86, 204] width 59 height 36
click at [91, 188] on td "[PERSON_NAME]" at bounding box center [86, 204] width 59 height 36
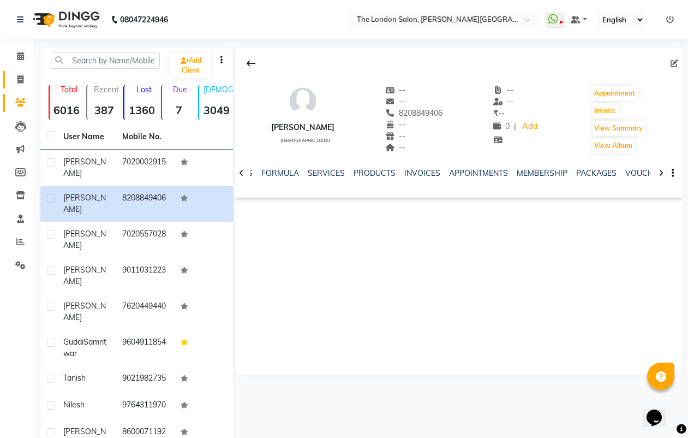
click at [11, 71] on li "Invoice" at bounding box center [16, 79] width 33 height 23
drag, startPoint x: 17, startPoint y: 78, endPoint x: 17, endPoint y: 72, distance: 6.0
click at [17, 79] on icon at bounding box center [20, 79] width 6 height 8
select select "4682"
select select "service"
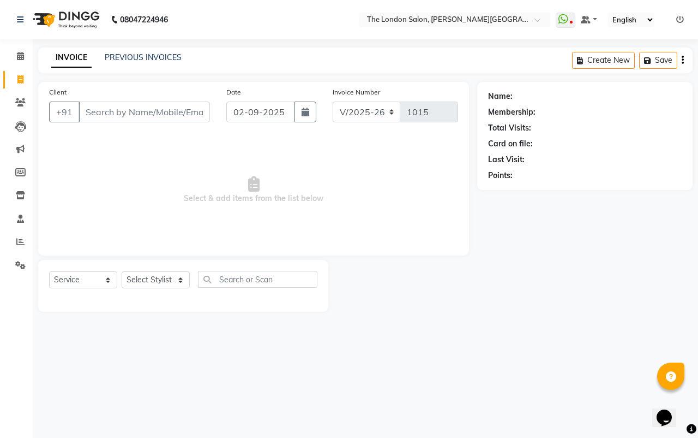
click at [107, 115] on input "Client" at bounding box center [145, 111] width 132 height 21
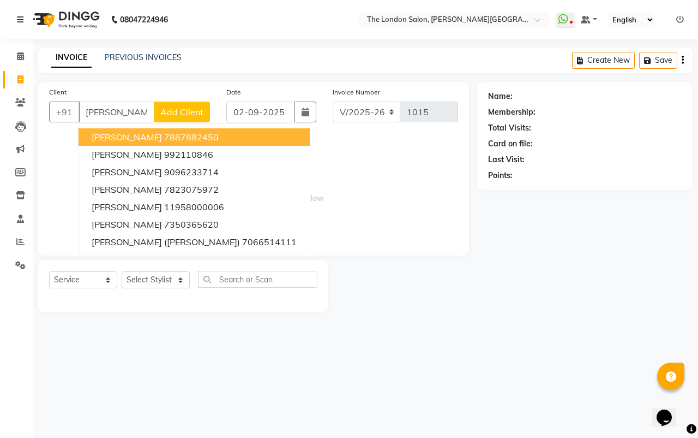
click at [114, 117] on input "ekta" at bounding box center [117, 111] width 76 height 21
type input "e"
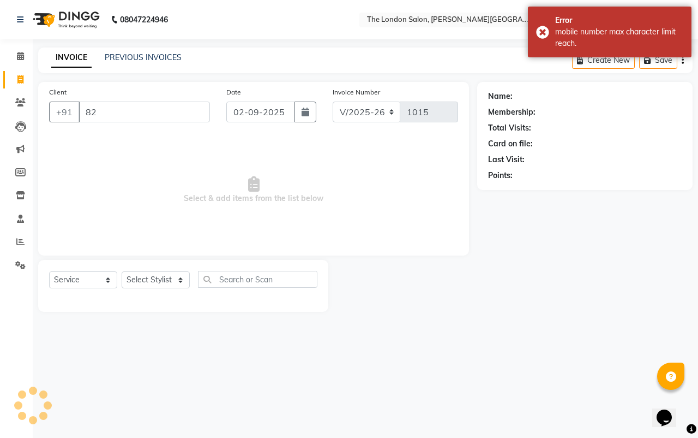
type input "8"
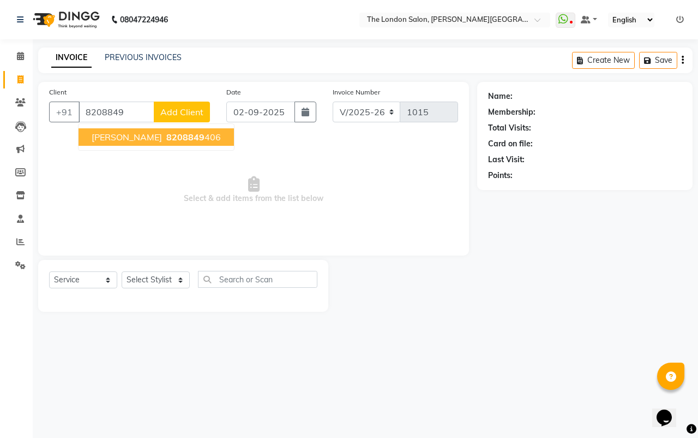
click at [166, 139] on span "8208849" at bounding box center [185, 137] width 38 height 11
type input "8208849406"
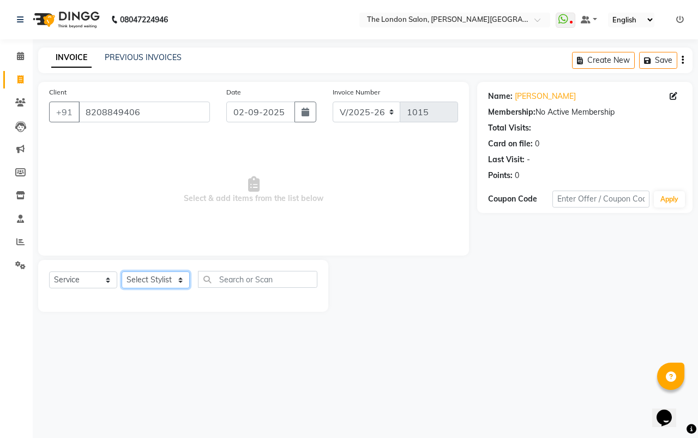
click at [134, 280] on select "Select Stylist Abhay dakaha [PERSON_NAME] Akash [PERSON_NAME] [PERSON_NAME] [PE…" at bounding box center [156, 279] width 68 height 17
select select "66755"
click at [122, 271] on select "Select Stylist Abhay dakaha [PERSON_NAME] Akash [PERSON_NAME] [PERSON_NAME] [PE…" at bounding box center [156, 279] width 68 height 17
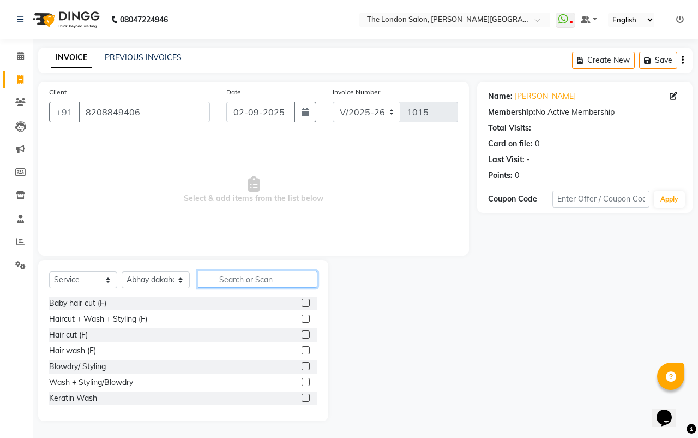
click at [268, 280] on input "text" at bounding box center [258, 279] width 120 height 17
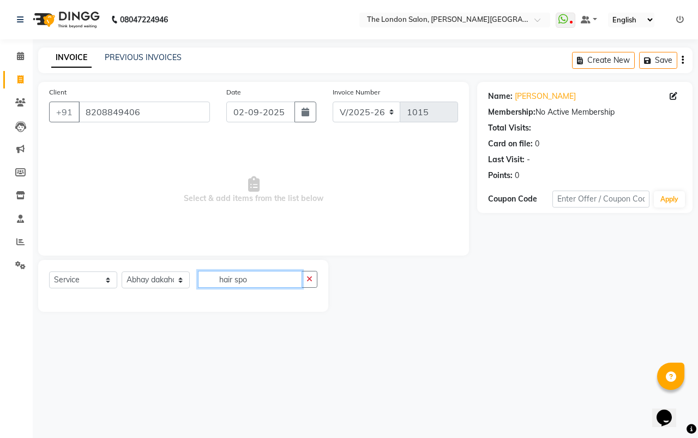
click at [273, 276] on input "hair spo" at bounding box center [250, 279] width 104 height 17
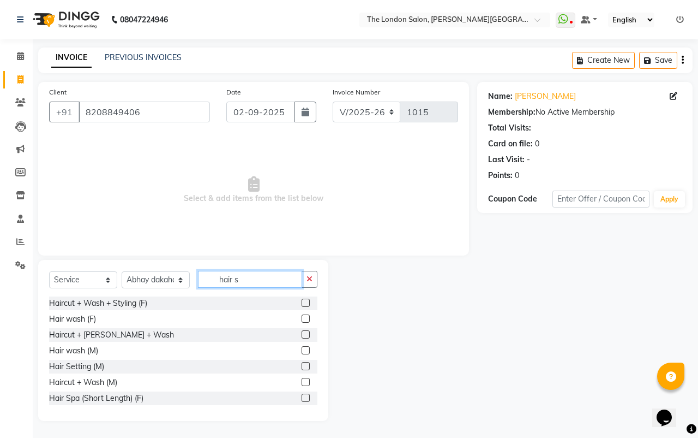
type input "hair s"
click at [302, 318] on label at bounding box center [306, 397] width 8 height 8
click at [302, 318] on input "checkbox" at bounding box center [305, 398] width 7 height 7
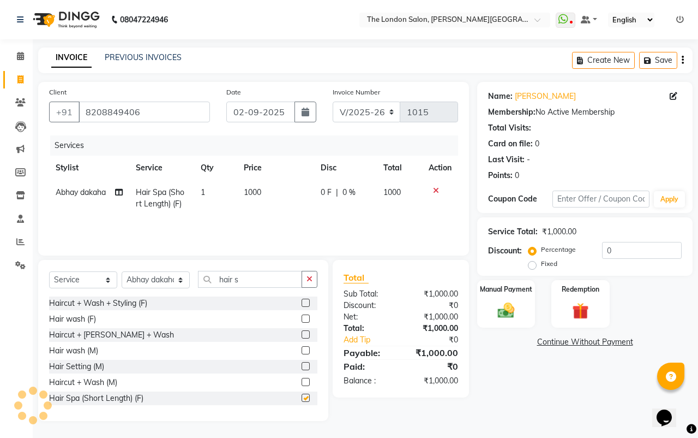
checkbox input "false"
click at [279, 196] on td "1000" at bounding box center [275, 198] width 77 height 36
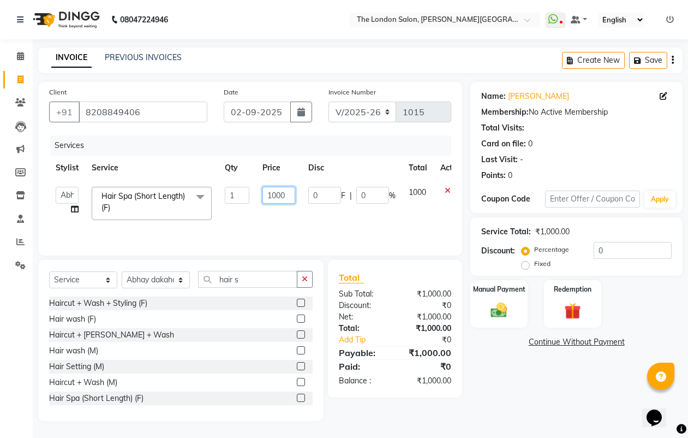
click at [281, 195] on input "1000" at bounding box center [278, 195] width 33 height 17
type input "1500"
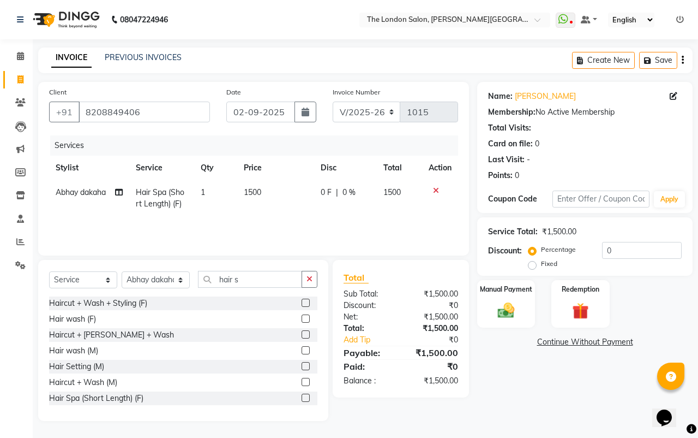
click at [507, 318] on div "Name: Ekta Membership: No Active Membership Total Visits: Card on file: 0 Last …" at bounding box center [589, 251] width 224 height 339
click at [505, 316] on img at bounding box center [506, 310] width 28 height 20
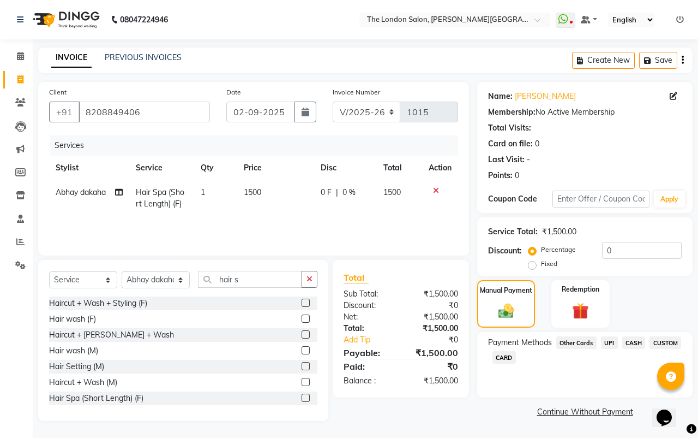
click at [507, 318] on span "UPI" at bounding box center [609, 342] width 17 height 13
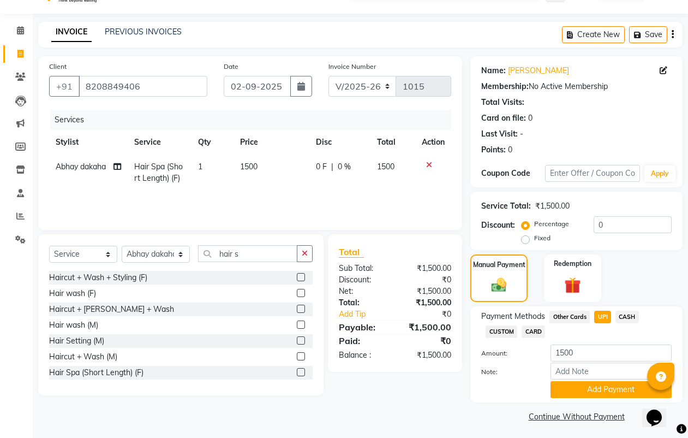
scroll to position [29, 0]
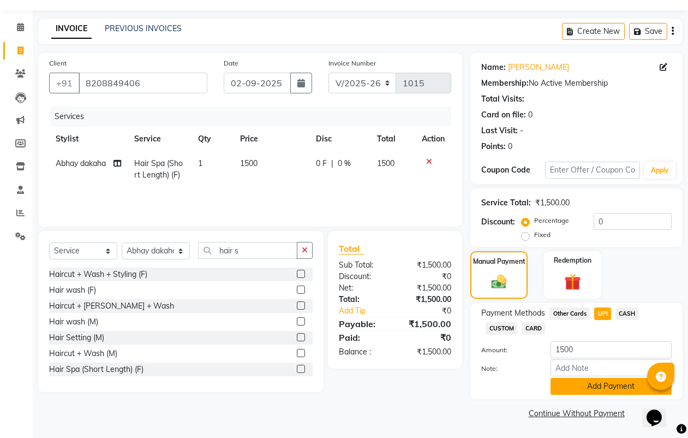
click at [507, 318] on button "Add Payment" at bounding box center [611, 386] width 121 height 17
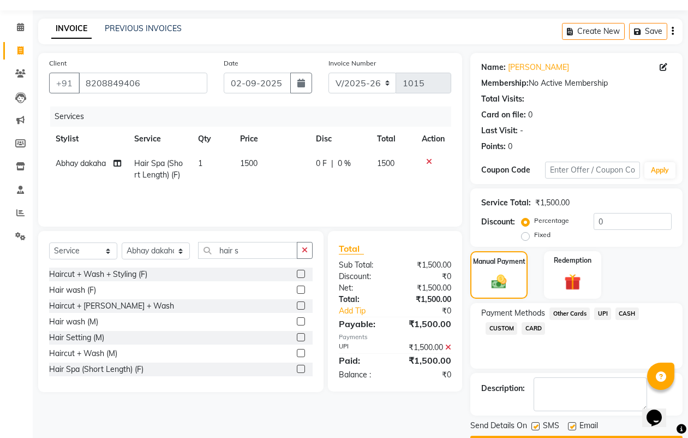
scroll to position [60, 0]
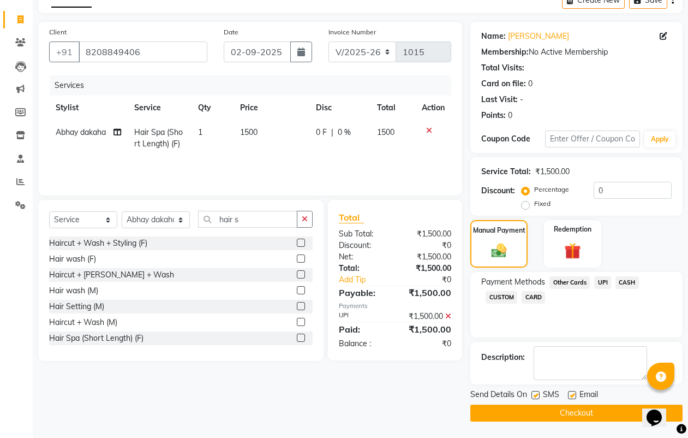
click at [507, 318] on button "Checkout" at bounding box center [576, 412] width 212 height 17
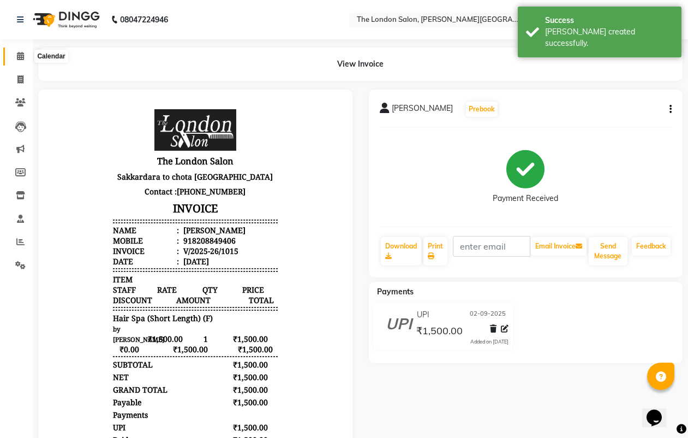
click at [15, 52] on span at bounding box center [20, 56] width 19 height 13
